Goal: Use online tool/utility: Utilize a website feature to perform a specific function

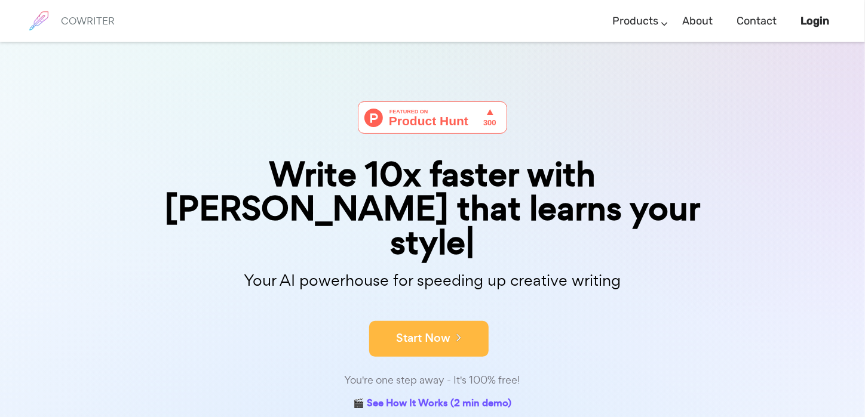
click at [443, 321] on button "Start Now" at bounding box center [428, 339] width 119 height 36
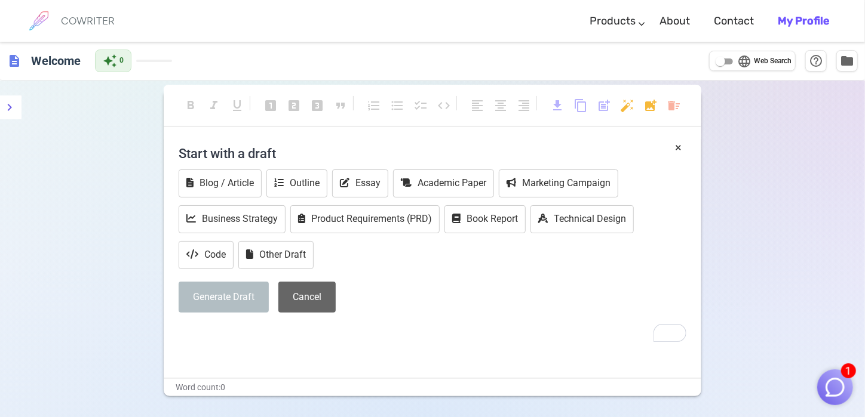
click at [308, 297] on button "Cancel" at bounding box center [306, 298] width 57 height 32
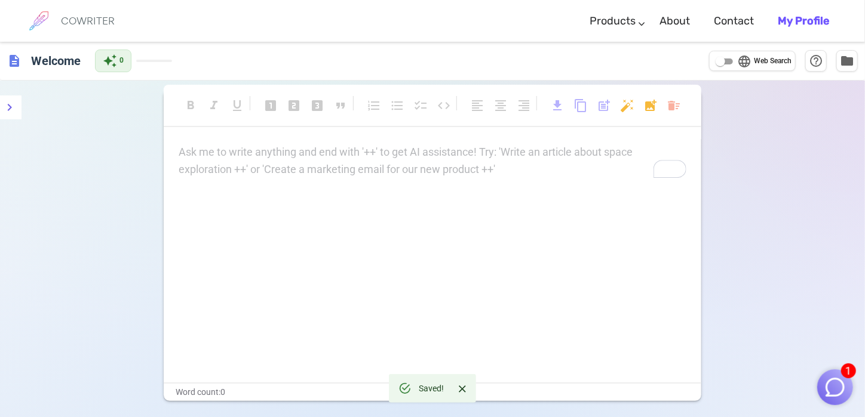
click at [256, 149] on p "Ask me to write anything and end with '++' to get AI assistance! Try: 'Write an…" at bounding box center [433, 152] width 508 height 17
click at [299, 186] on div "Ask me to write anything and end with '++' to get AI assistance! Try: 'Write an…" at bounding box center [432, 263] width 537 height 239
click at [304, 160] on p "Ask me to write anything and end with '++' to get AI assistance! Try: 'Write an…" at bounding box center [433, 152] width 508 height 17
click at [13, 109] on icon "menu" at bounding box center [9, 107] width 14 height 14
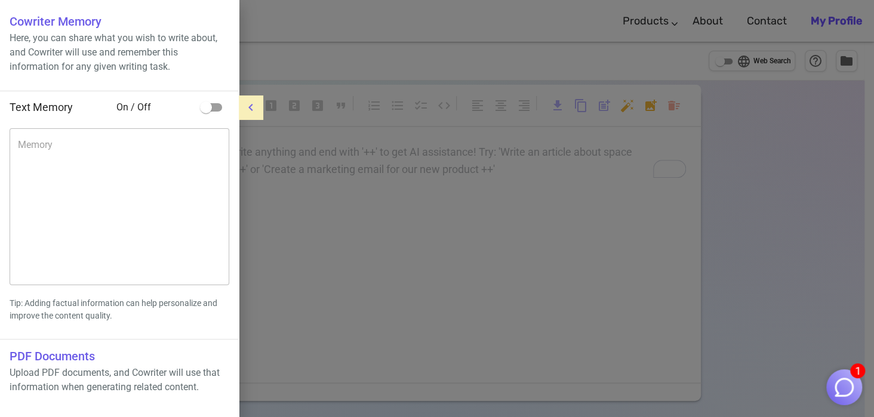
click at [61, 25] on h6 "Cowriter Memory" at bounding box center [120, 21] width 220 height 19
drag, startPoint x: 811, startPoint y: 211, endPoint x: 807, endPoint y: 196, distance: 15.7
click at [811, 209] on div at bounding box center [437, 208] width 874 height 417
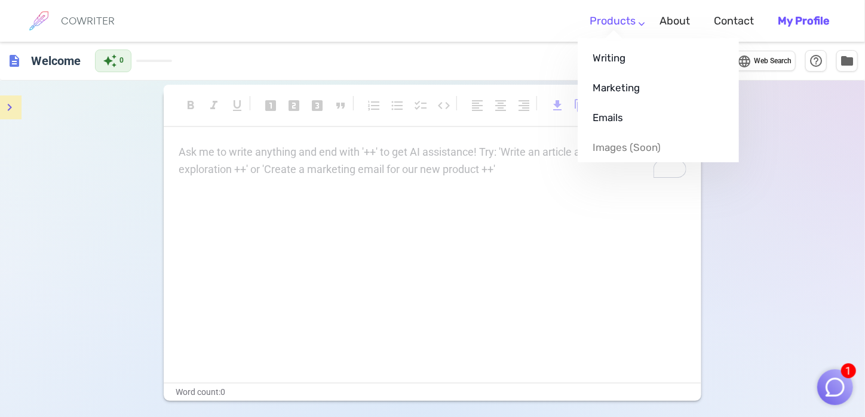
click at [635, 19] on link "Products" at bounding box center [612, 21] width 46 height 35
click at [641, 59] on link "Writing" at bounding box center [657, 58] width 161 height 30
